Goal: Transaction & Acquisition: Book appointment/travel/reservation

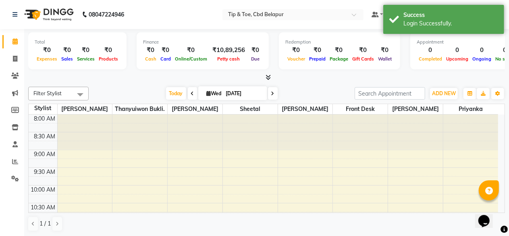
click at [272, 95] on icon at bounding box center [272, 93] width 3 height 5
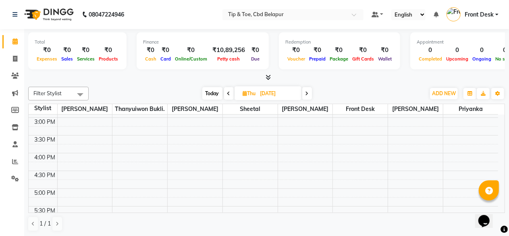
click at [311, 94] on span at bounding box center [308, 93] width 10 height 13
click at [306, 92] on icon at bounding box center [306, 93] width 3 height 5
type input "[DATE]"
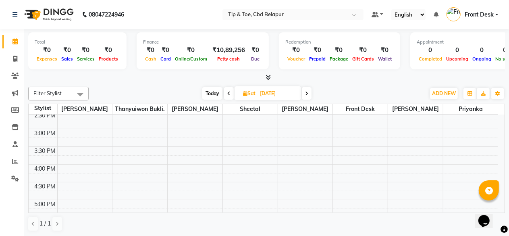
scroll to position [229, 0]
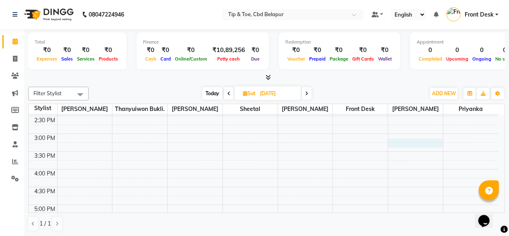
click at [403, 141] on div "8:00 AM 8:30 AM 9:00 AM 9:30 AM 10:00 AM 10:30 AM 11:00 AM 11:30 AM 12:00 PM 12…" at bounding box center [264, 115] width 470 height 461
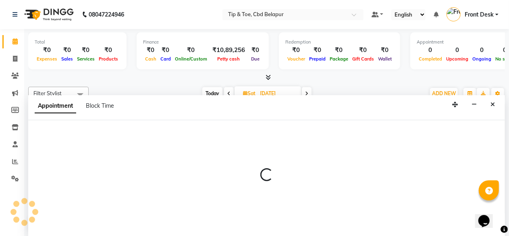
scroll to position [0, 0]
select select "69755"
select select "915"
select select "tentative"
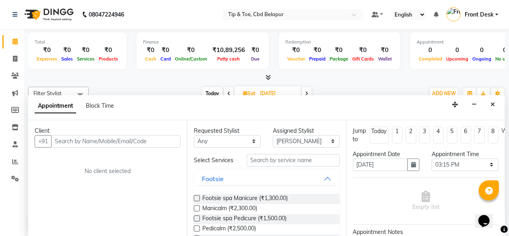
click at [115, 142] on input "text" at bounding box center [115, 141] width 129 height 13
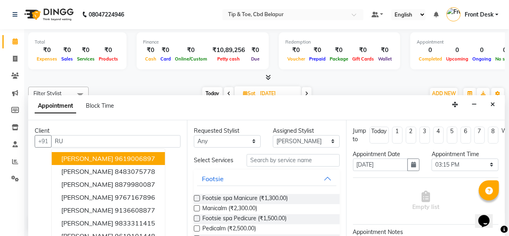
type input "R"
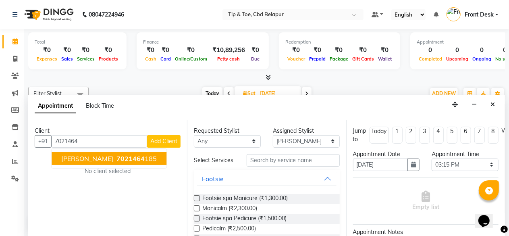
click at [110, 152] on button "[PERSON_NAME] 7021464 185" at bounding box center [109, 158] width 115 height 13
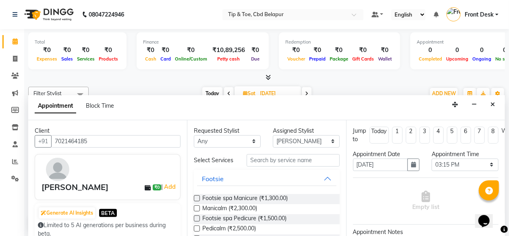
type input "7021464185"
click at [270, 161] on input "text" at bounding box center [293, 160] width 93 height 13
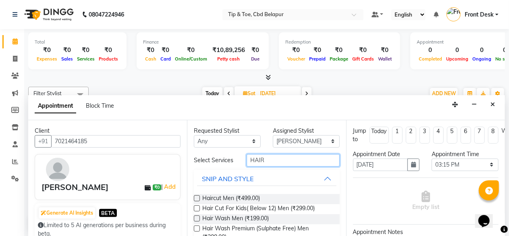
type input "HAIR"
click at [195, 230] on label at bounding box center [197, 228] width 6 height 6
click at [195, 230] on input "checkbox" at bounding box center [196, 229] width 5 height 5
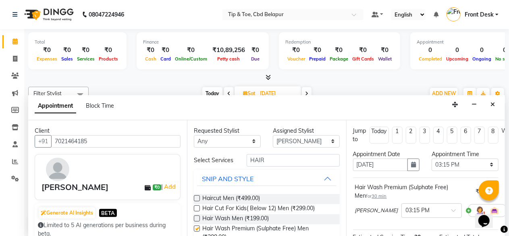
checkbox input "false"
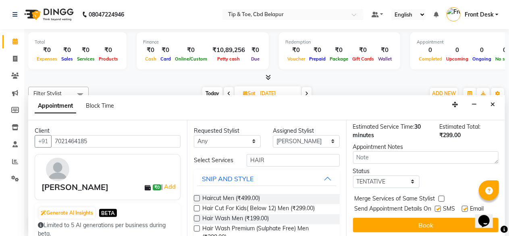
scroll to position [119, 0]
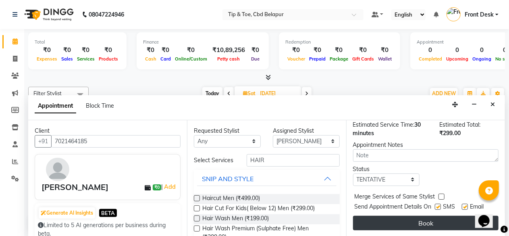
click at [406, 216] on button "Book" at bounding box center [426, 223] width 146 height 15
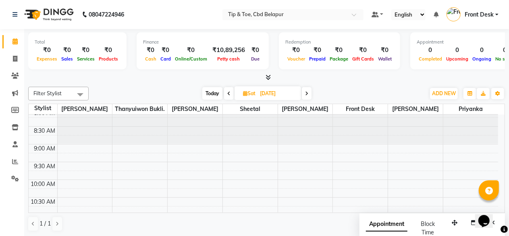
scroll to position [0, 0]
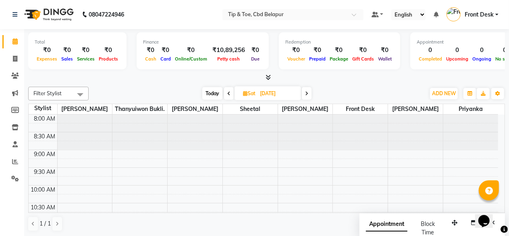
click at [498, 207] on div "Opens Chat This icon Opens the chat window." at bounding box center [487, 207] width 19 height 0
